Goal: Information Seeking & Learning: Learn about a topic

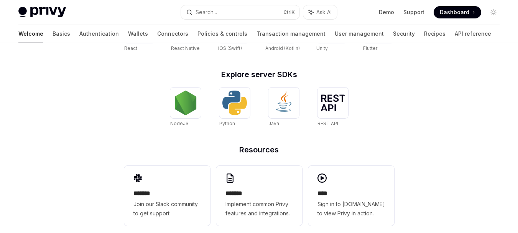
scroll to position [377, 0]
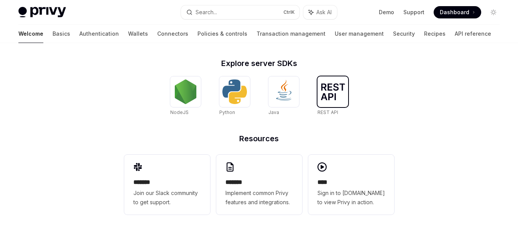
click at [320, 102] on div at bounding box center [332, 91] width 31 height 31
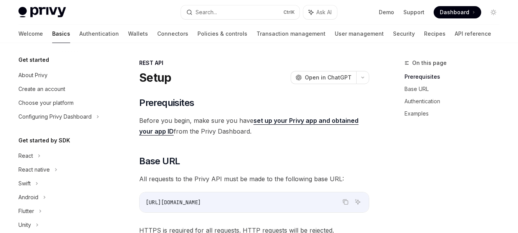
scroll to position [156, 0]
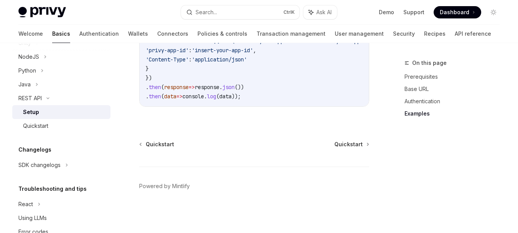
scroll to position [164, 0]
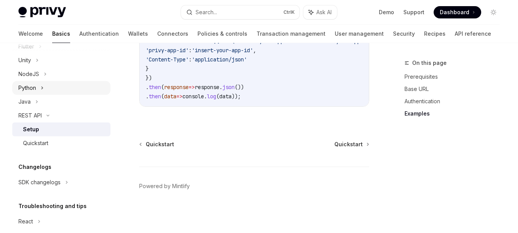
click at [35, 86] on div "Python" at bounding box center [27, 87] width 18 height 9
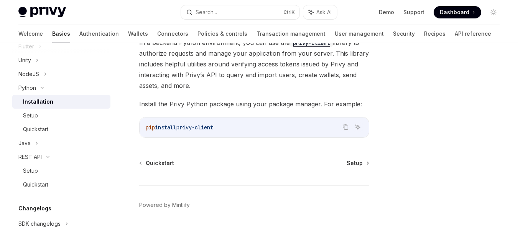
scroll to position [78, 0]
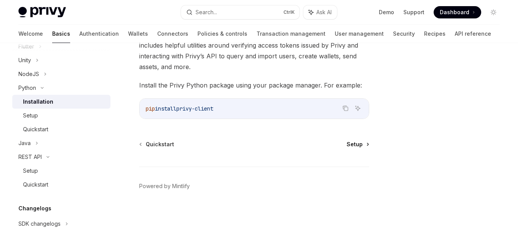
click at [363, 146] on link "Setup" at bounding box center [358, 144] width 22 height 8
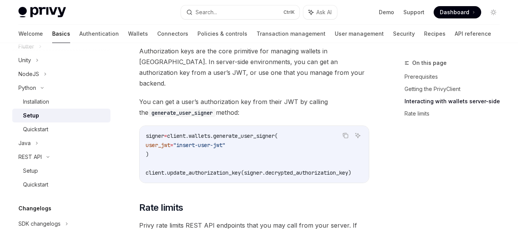
scroll to position [460, 0]
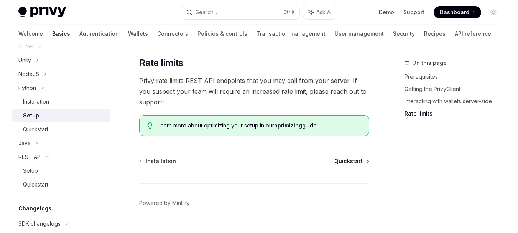
click at [350, 157] on span "Quickstart" at bounding box center [348, 161] width 28 height 8
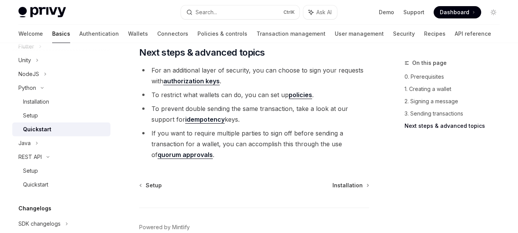
scroll to position [920, 0]
click at [207, 82] on link "authorization keys" at bounding box center [191, 81] width 56 height 8
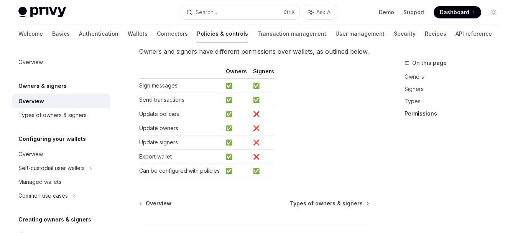
scroll to position [801, 0]
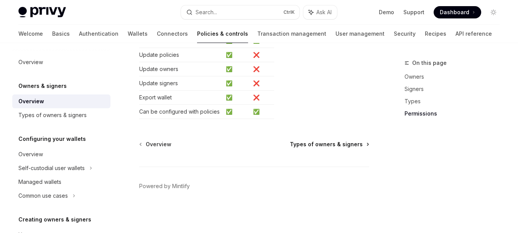
click at [320, 146] on span "Types of owners & signers" at bounding box center [326, 144] width 73 height 8
type textarea "*"
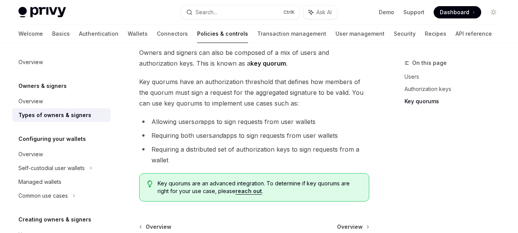
scroll to position [292, 0]
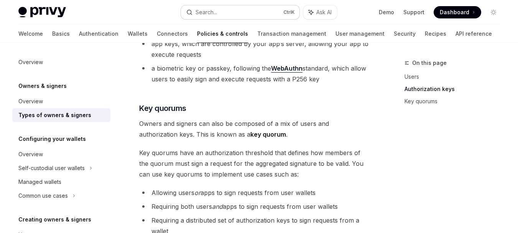
click at [242, 15] on button "Search... Ctrl K" at bounding box center [240, 12] width 119 height 14
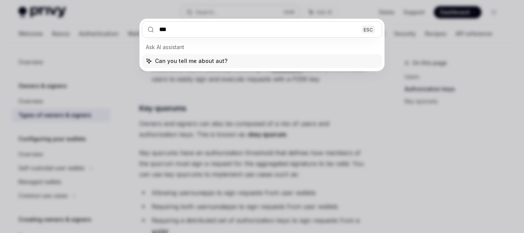
type input "****"
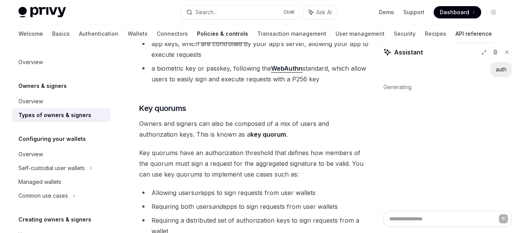
click at [455, 38] on link "API reference" at bounding box center [473, 34] width 36 height 18
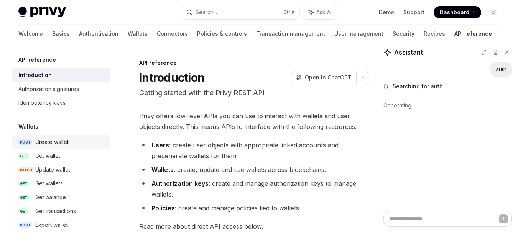
click at [67, 143] on div "Create wallet" at bounding box center [51, 141] width 33 height 9
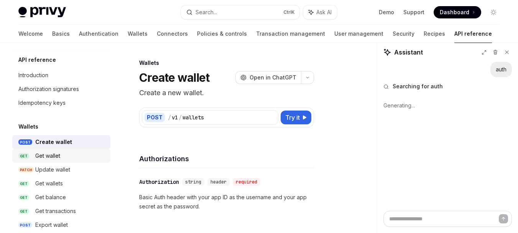
click at [60, 155] on div "Get wallet" at bounding box center [47, 155] width 25 height 9
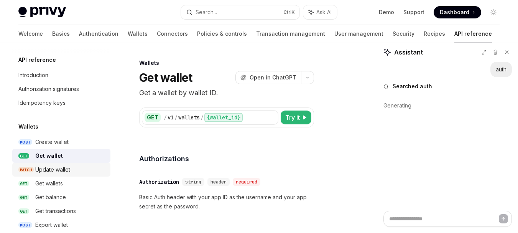
click at [61, 173] on div "Update wallet" at bounding box center [52, 169] width 35 height 9
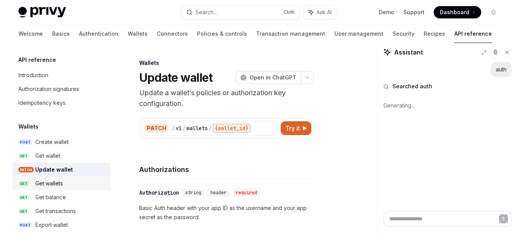
click at [60, 183] on div "Get wallets" at bounding box center [49, 183] width 28 height 9
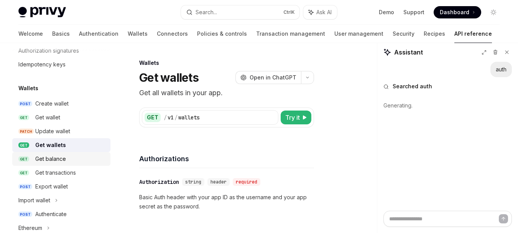
scroll to position [115, 0]
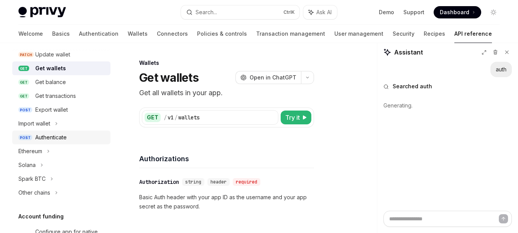
click at [66, 136] on div "Authenticate" at bounding box center [50, 137] width 31 height 9
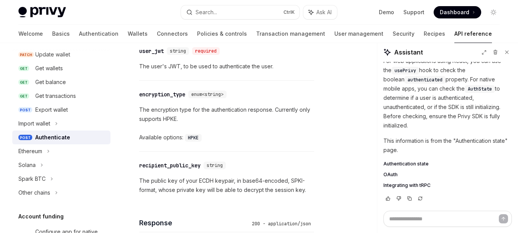
scroll to position [575, 0]
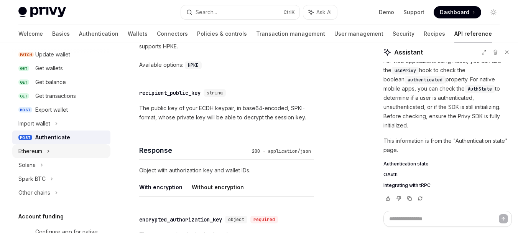
click at [43, 151] on div "Ethereum" at bounding box center [61, 151] width 98 height 14
type textarea "*"
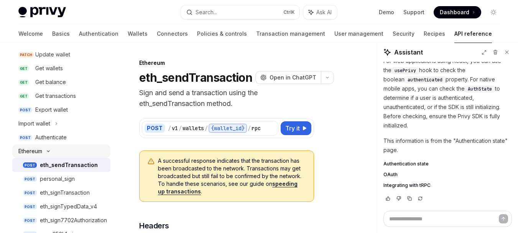
click at [43, 151] on div "Ethereum" at bounding box center [61, 151] width 98 height 14
